Goal: Information Seeking & Learning: Learn about a topic

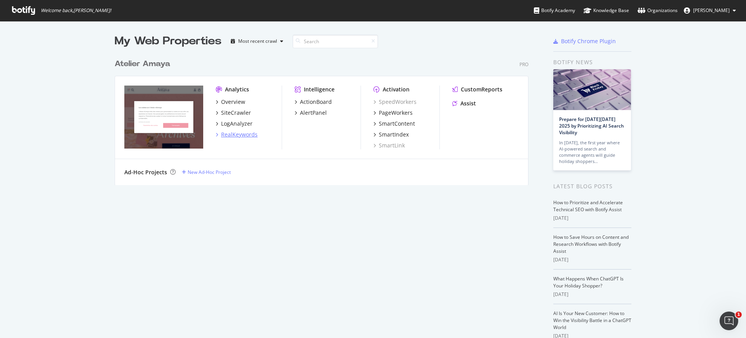
click at [231, 131] on div "RealKeywords" at bounding box center [239, 135] width 37 height 8
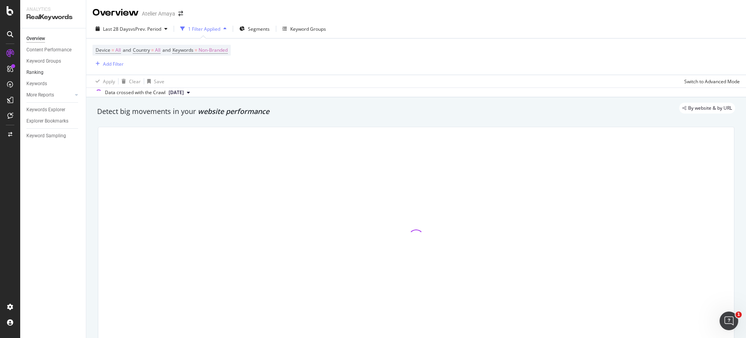
click at [40, 80] on div "Keywords" at bounding box center [36, 84] width 21 height 8
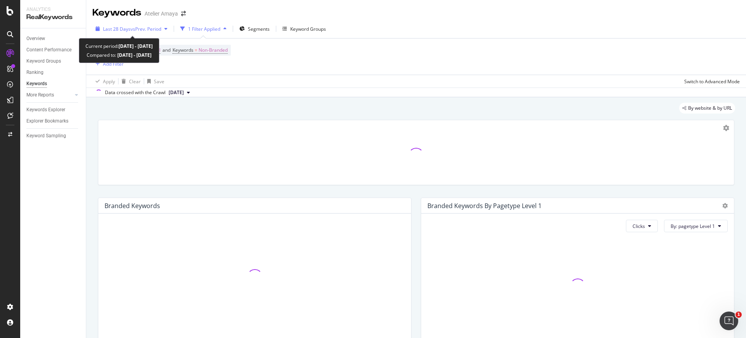
click at [135, 33] on div "Last 28 Days vs Prev. Period" at bounding box center [132, 29] width 78 height 12
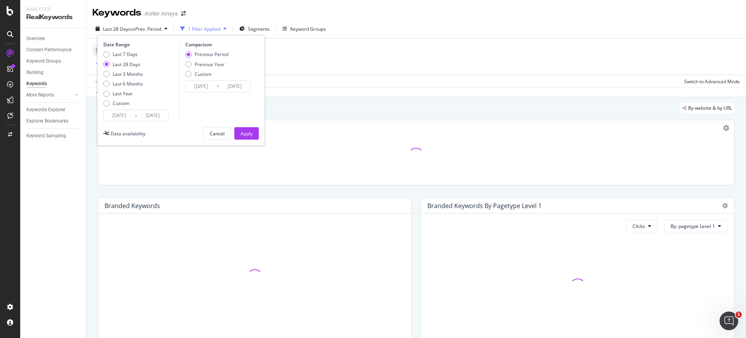
click at [127, 77] on div "Last 7 Days Last 28 Days Last 3 Months Last 6 Months Last Year Custom" at bounding box center [123, 80] width 40 height 59
click at [124, 77] on div "Last 3 Months" at bounding box center [128, 74] width 30 height 7
type input "[DATE]"
type input "2025/03/25"
type input "2025/06/24"
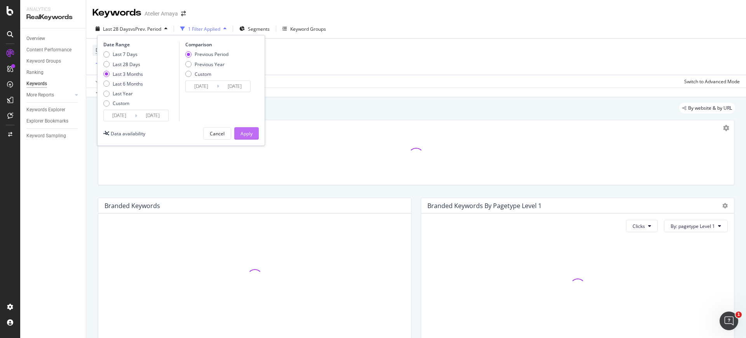
click at [250, 133] on div "Apply" at bounding box center [247, 133] width 12 height 7
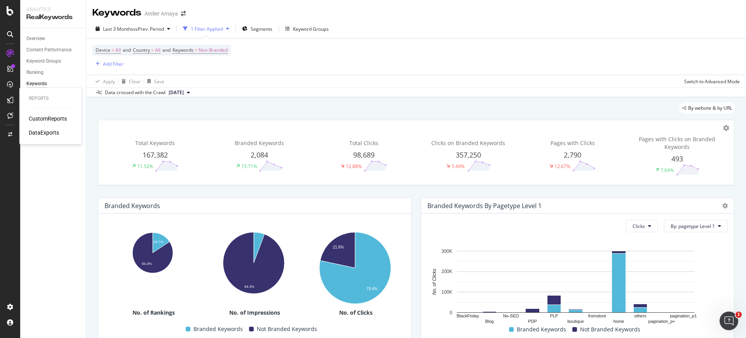
click at [49, 116] on div "CustomReports" at bounding box center [48, 119] width 38 height 8
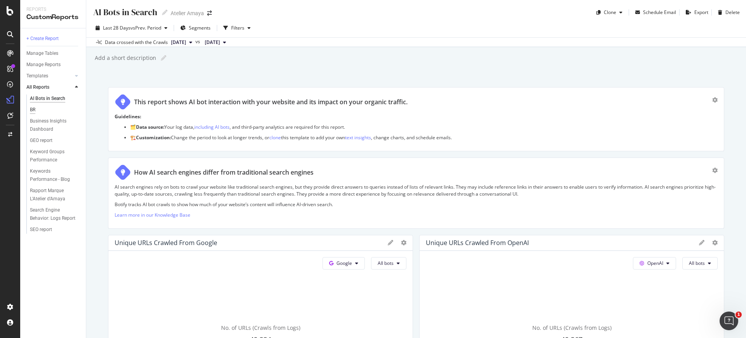
click at [32, 109] on div "BR" at bounding box center [32, 110] width 5 height 8
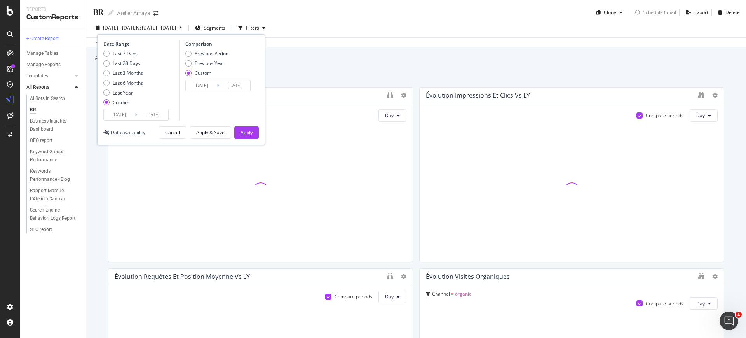
type input "2025/09/01"
type input "2025/09/13"
click at [122, 70] on div "Last 3 Months" at bounding box center [128, 73] width 30 height 7
type input "2025/06/28"
type input "2025/09/27"
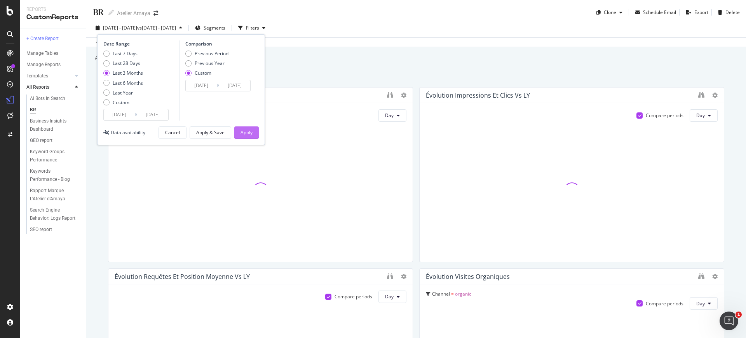
click at [249, 135] on div "Apply" at bounding box center [247, 132] width 12 height 7
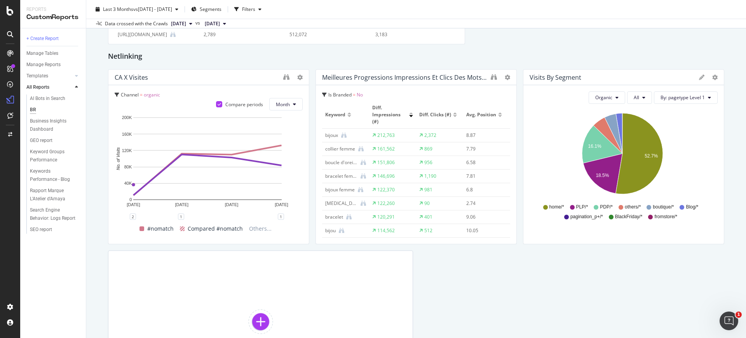
scroll to position [1522, 0]
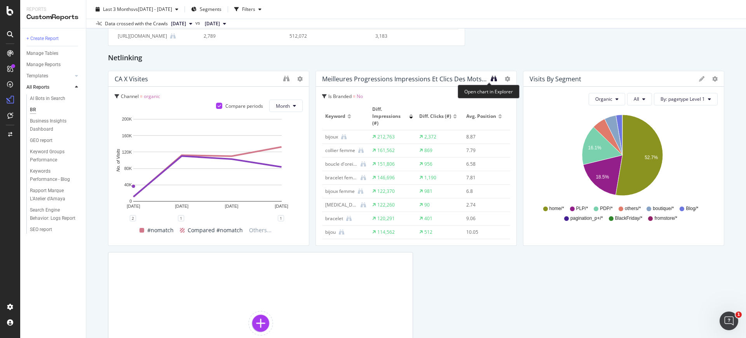
click at [491, 79] on icon "binoculars" at bounding box center [494, 78] width 6 height 6
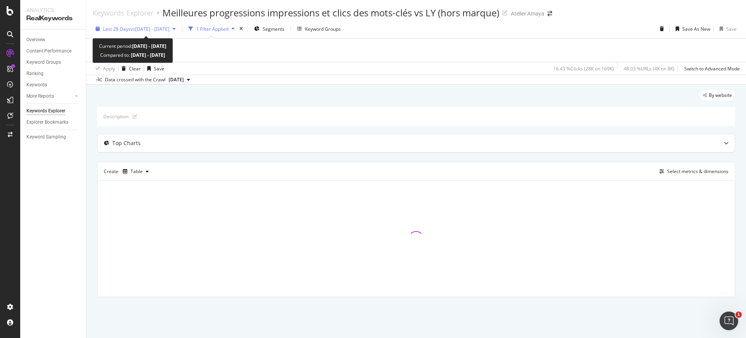
click at [169, 30] on span "vs [DATE] - [DATE]" at bounding box center [150, 29] width 39 height 7
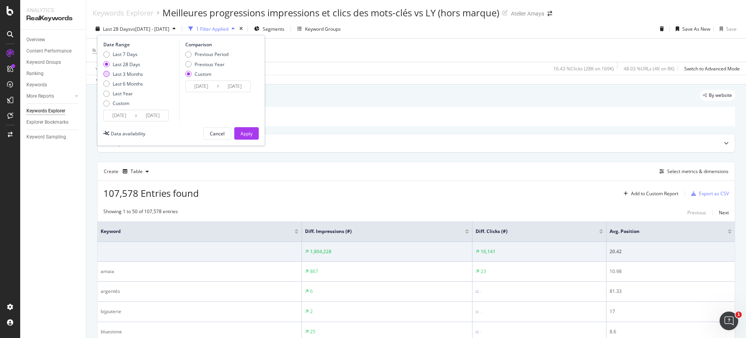
click at [121, 75] on div "Last 3 Months" at bounding box center [128, 74] width 30 height 7
type input "[DATE]"
click at [247, 130] on div "Apply" at bounding box center [247, 133] width 12 height 7
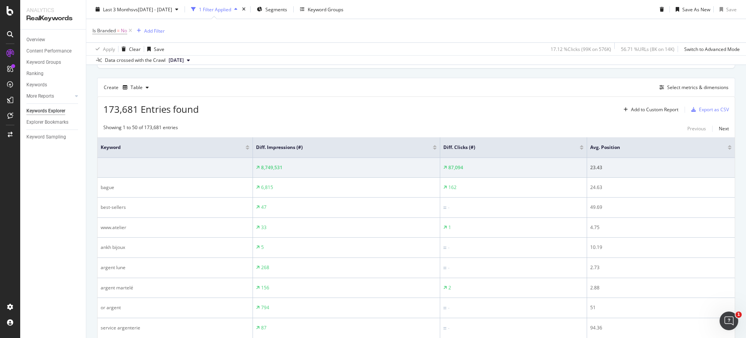
scroll to position [78, 0]
